Goal: Task Accomplishment & Management: Complete application form

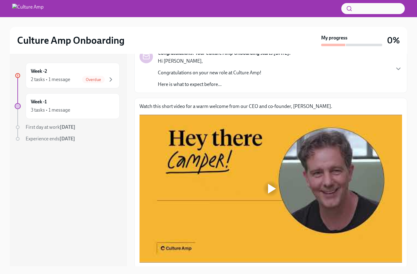
scroll to position [44, 0]
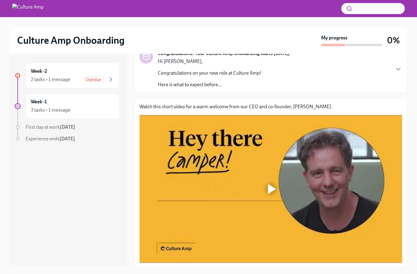
click at [272, 191] on div at bounding box center [272, 189] width 8 height 10
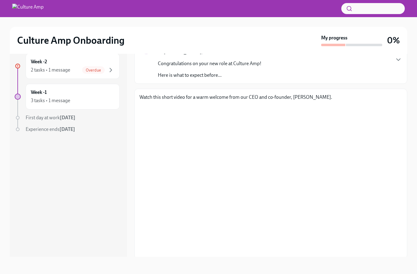
scroll to position [10, 0]
click at [181, 270] on span "Next task : About You" at bounding box center [161, 272] width 42 height 6
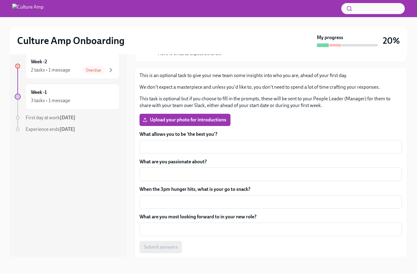
scroll to position [65, 0]
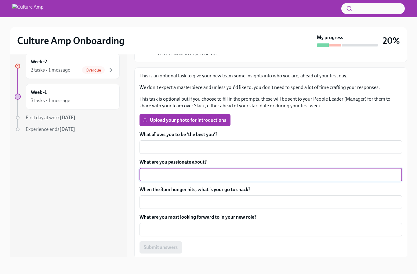
click at [194, 172] on textarea "What are you passionate about?" at bounding box center [270, 174] width 255 height 7
type textarea "Dance"
click at [182, 201] on textarea "When the 3pm hunger hits, what is your go to snack?" at bounding box center [270, 201] width 255 height 7
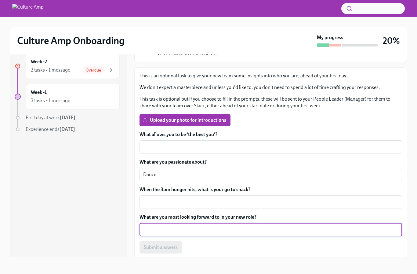
click at [204, 226] on textarea "What are you most looking forward to in your new role?" at bounding box center [270, 229] width 255 height 7
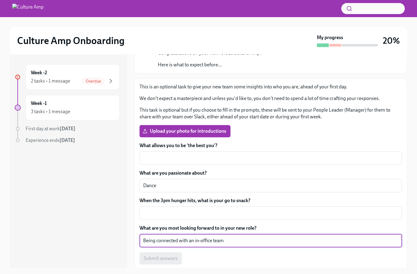
scroll to position [33, 0]
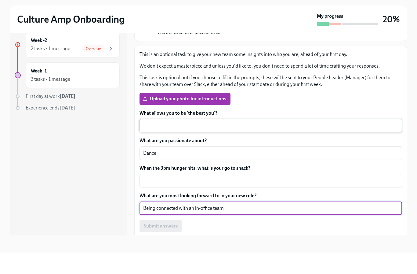
type textarea "Being connected with an in-office team"
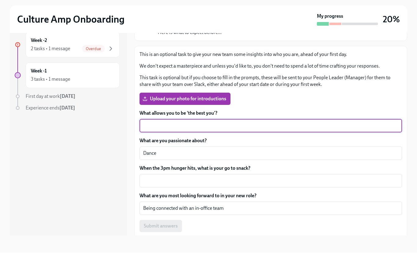
click at [205, 143] on textarea "What allows you to be ‘the best you’?" at bounding box center [270, 146] width 255 height 7
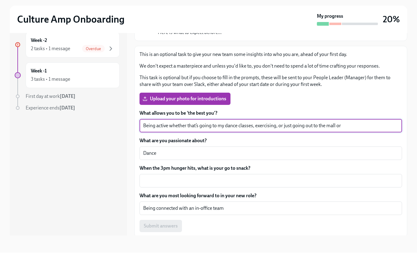
drag, startPoint x: 353, startPoint y: 105, endPoint x: 319, endPoint y: 106, distance: 34.2
click at [319, 143] on textarea "Being active whether that’s going to my dance classes, exercising, or just goin…" at bounding box center [270, 146] width 255 height 7
type textarea "Being active whether that’s going to my dance classes, exercising, or just goin…"
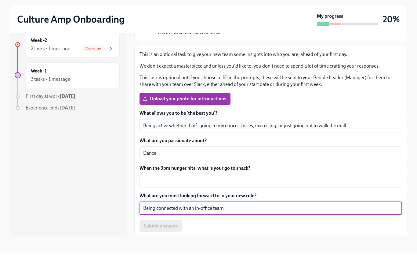
click at [194, 226] on textarea "Being connected with an in-office team" at bounding box center [270, 229] width 255 height 7
type textarea "Being connected with a supportive, in-office team"
click at [212, 198] on textarea "When the 3pm hunger hits, what is your go to snack?" at bounding box center [270, 201] width 255 height 7
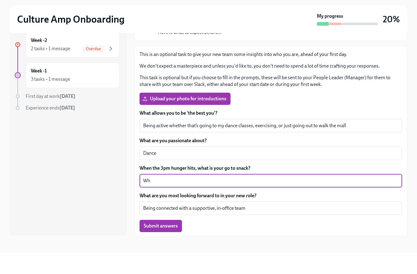
type textarea "W"
type textarea "White cheddar smart popcorn"
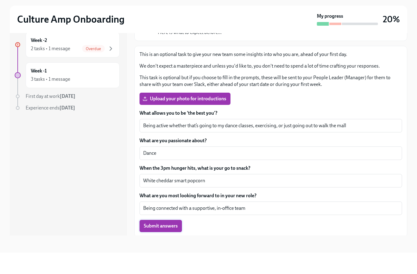
scroll to position [33, 0]
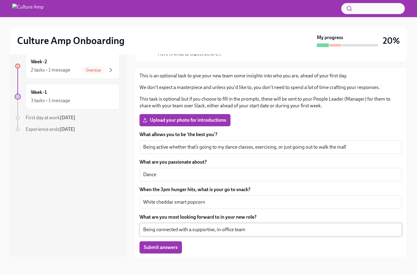
click at [160, 206] on div "What allows you to be ‘the best you’? Being active whether that’s going to my d…" at bounding box center [271, 192] width 263 height 122
click at [158, 244] on span "Submit answers" at bounding box center [161, 247] width 34 height 6
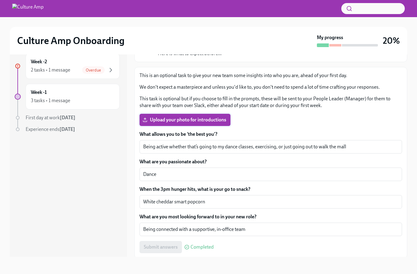
scroll to position [65, 0]
click at [161, 269] on span "Next task : Our Founding Story" at bounding box center [171, 272] width 62 height 6
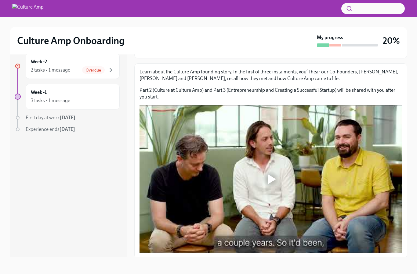
scroll to position [46, 0]
click at [275, 174] on div at bounding box center [272, 179] width 8 height 10
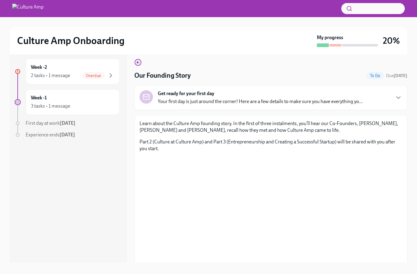
scroll to position [0, 0]
click at [400, 96] on icon "button" at bounding box center [398, 97] width 7 height 7
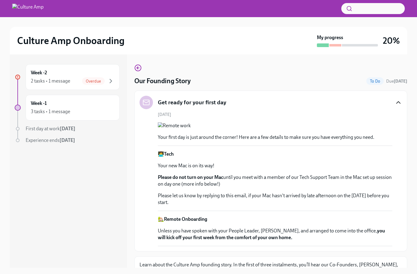
click at [398, 103] on icon "button" at bounding box center [398, 102] width 7 height 7
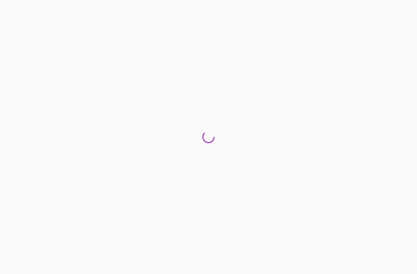
click at [161, 273] on div at bounding box center [208, 137] width 417 height 274
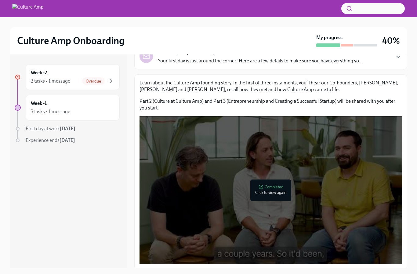
scroll to position [46, 0]
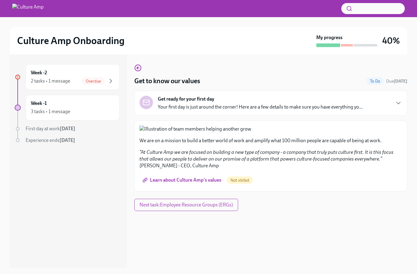
scroll to position [174, 0]
click at [176, 183] on span "Learn about Culture Amp's values" at bounding box center [183, 180] width 78 height 6
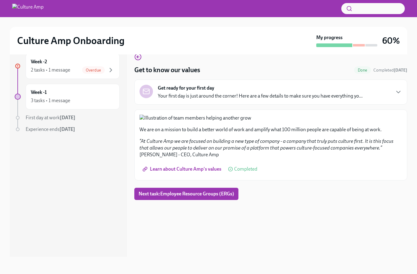
scroll to position [11, 0]
click at [212, 197] on span "Next task : Employee Resource Groups (ERGs)" at bounding box center [187, 194] width 96 height 6
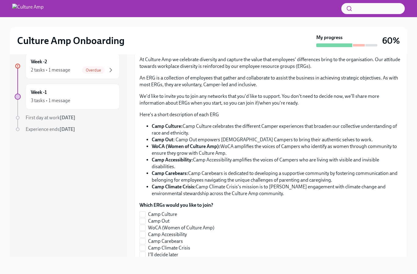
scroll to position [58, 0]
click at [142, 256] on input "I'll decide later" at bounding box center [142, 254] width 5 height 5
checkbox input "true"
click at [151, 267] on span "Submit" at bounding box center [151, 266] width 15 height 6
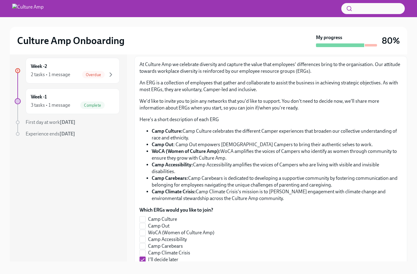
scroll to position [11, 0]
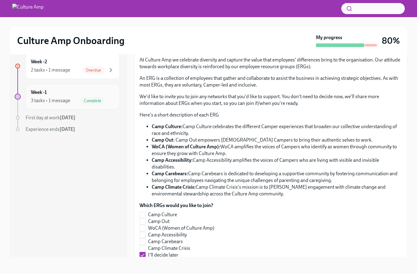
click at [54, 101] on div "3 tasks • 1 message" at bounding box center [50, 100] width 39 height 7
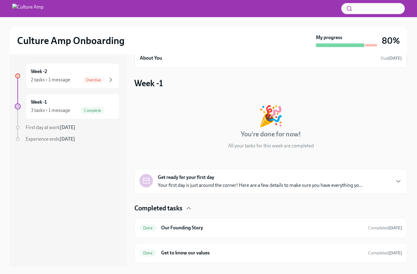
scroll to position [36, 0]
click at [55, 73] on div "Week -2 2 tasks • 1 message Overdue" at bounding box center [73, 75] width 84 height 15
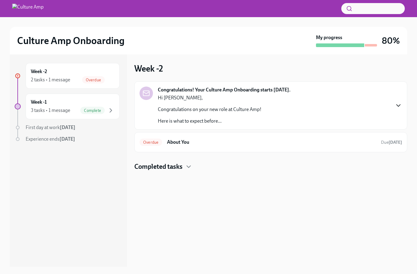
click at [399, 107] on icon "button" at bounding box center [398, 105] width 7 height 7
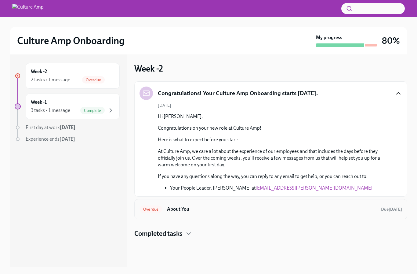
click at [198, 209] on h6 "About You" at bounding box center [271, 208] width 209 height 7
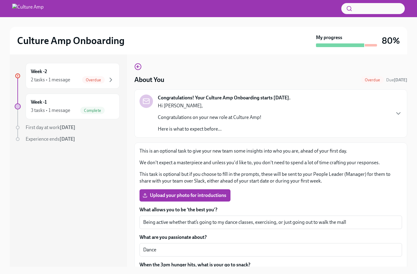
click at [349, 105] on div "Congratulations! Your Culture Amp Onboarding starts [DATE]. Hi [PERSON_NAME], C…" at bounding box center [271, 113] width 263 height 38
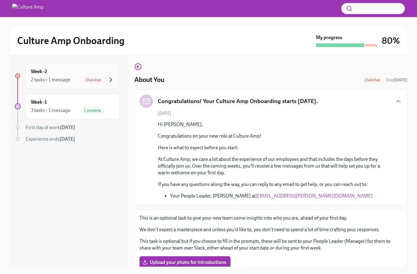
click at [111, 80] on icon "button" at bounding box center [111, 80] width 2 height 4
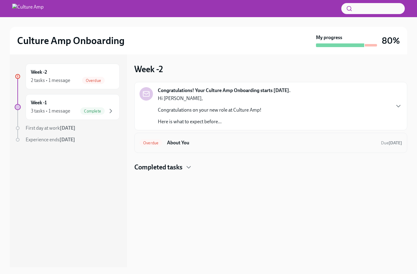
click at [156, 145] on span "Overdue" at bounding box center [151, 142] width 23 height 5
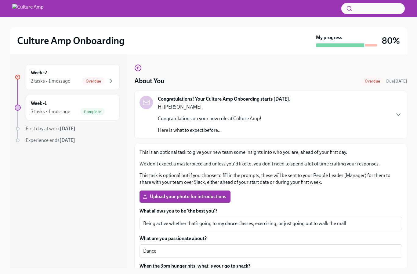
click at [280, 114] on div "Congratulations! Your Culture Amp Onboarding starts [DATE]. Hi [PERSON_NAME], C…" at bounding box center [224, 115] width 133 height 38
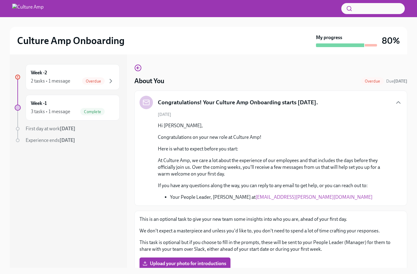
click at [280, 114] on div "[DATE] Hi [PERSON_NAME], Congratulations on your new role at Culture Amp! Here …" at bounding box center [271, 155] width 263 height 89
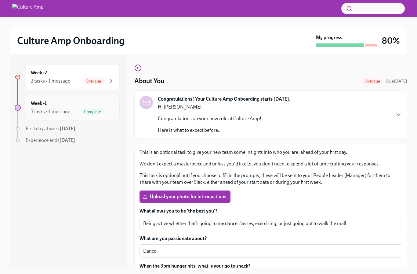
click at [50, 111] on div "3 tasks • 1 message" at bounding box center [50, 111] width 39 height 7
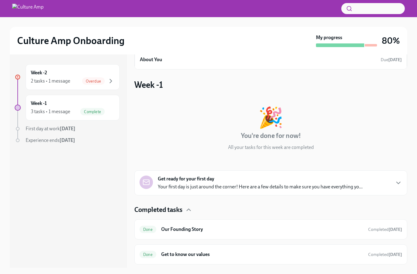
scroll to position [1, 0]
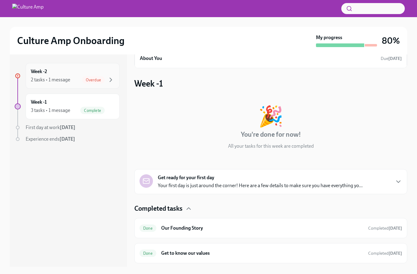
click at [56, 84] on div "Week -2 2 tasks • 1 message Overdue" at bounding box center [73, 76] width 94 height 26
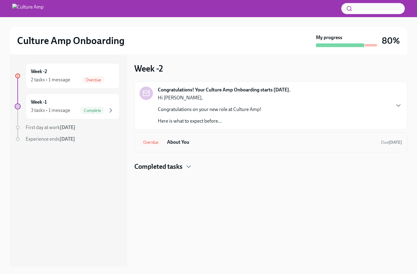
click at [212, 143] on h6 "About You" at bounding box center [271, 142] width 209 height 7
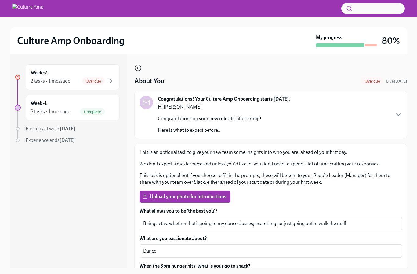
click at [137, 71] on icon "button" at bounding box center [137, 67] width 7 height 7
